Goal: Entertainment & Leisure: Consume media (video, audio)

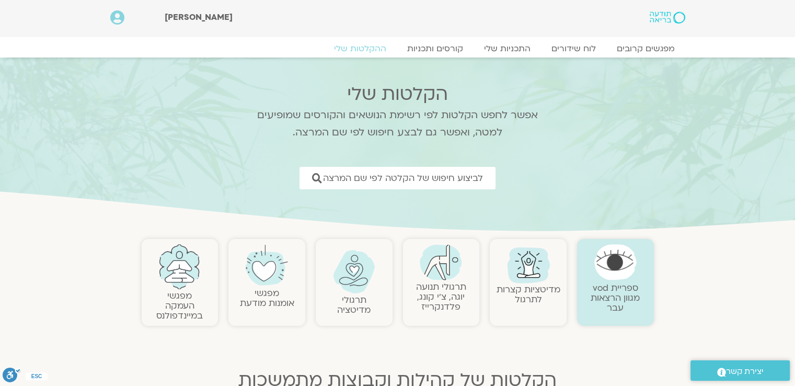
click at [434, 276] on img at bounding box center [441, 262] width 42 height 36
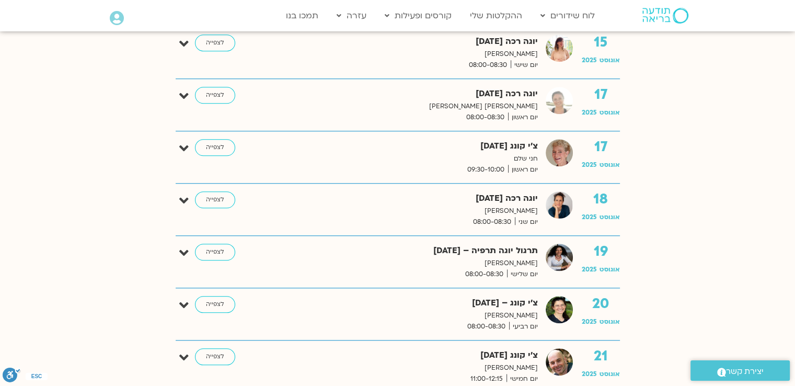
scroll to position [1046, 0]
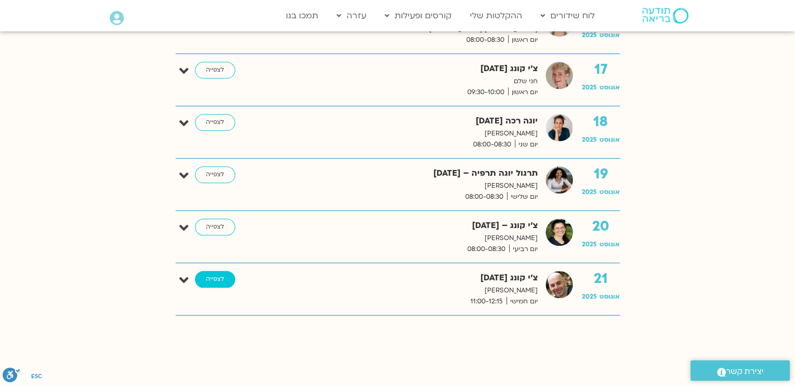
click at [206, 280] on link "לצפייה" at bounding box center [215, 279] width 40 height 17
click at [217, 279] on link "לצפייה" at bounding box center [215, 279] width 40 height 17
